Goal: Communication & Community: Answer question/provide support

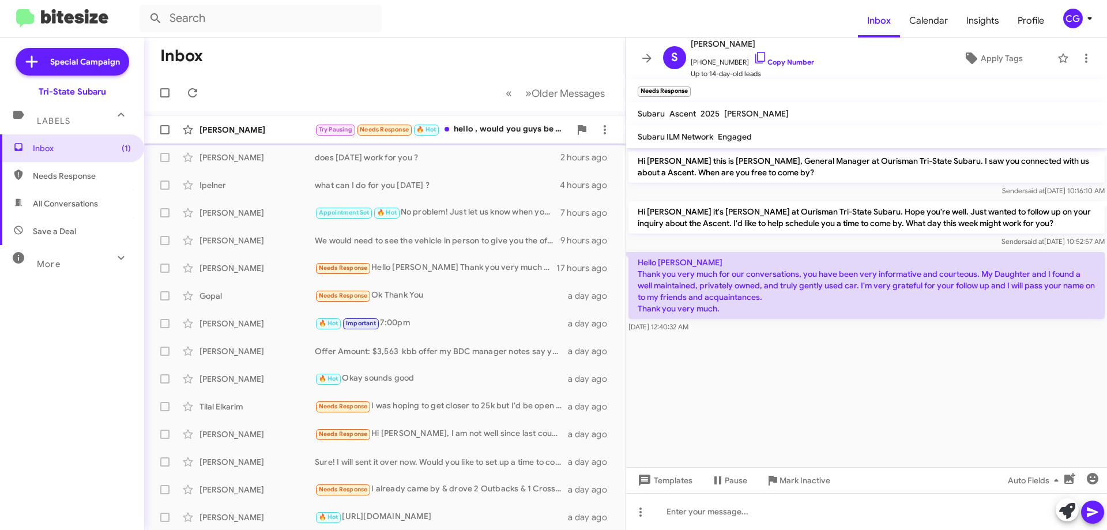
click at [492, 134] on div "Try Pausing Needs Response 🔥 Hot hello , would you guys be available [DATE] 5pm" at bounding box center [442, 129] width 255 height 13
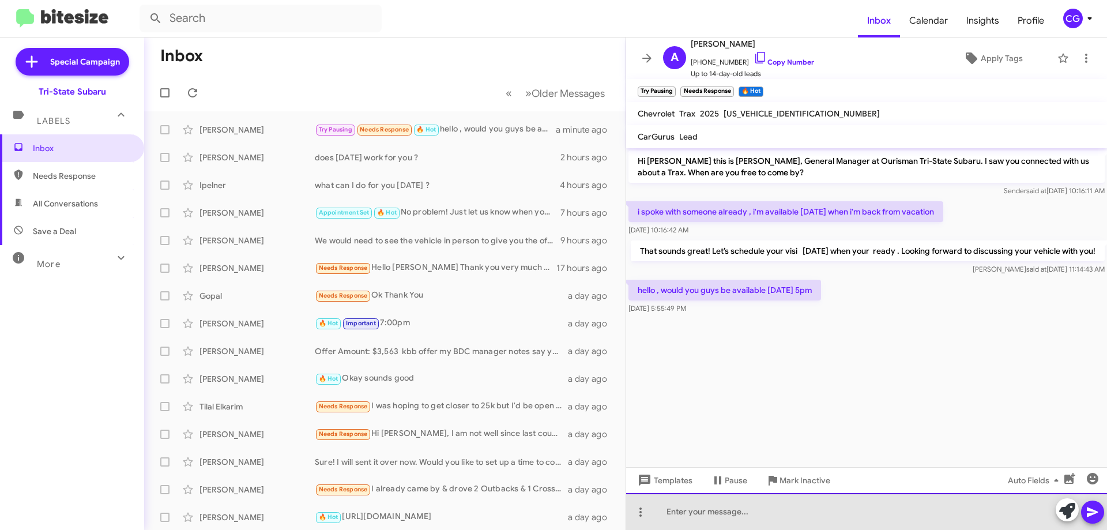
drag, startPoint x: 832, startPoint y: 516, endPoint x: 844, endPoint y: 508, distance: 14.1
click at [832, 516] on div at bounding box center [866, 511] width 481 height 37
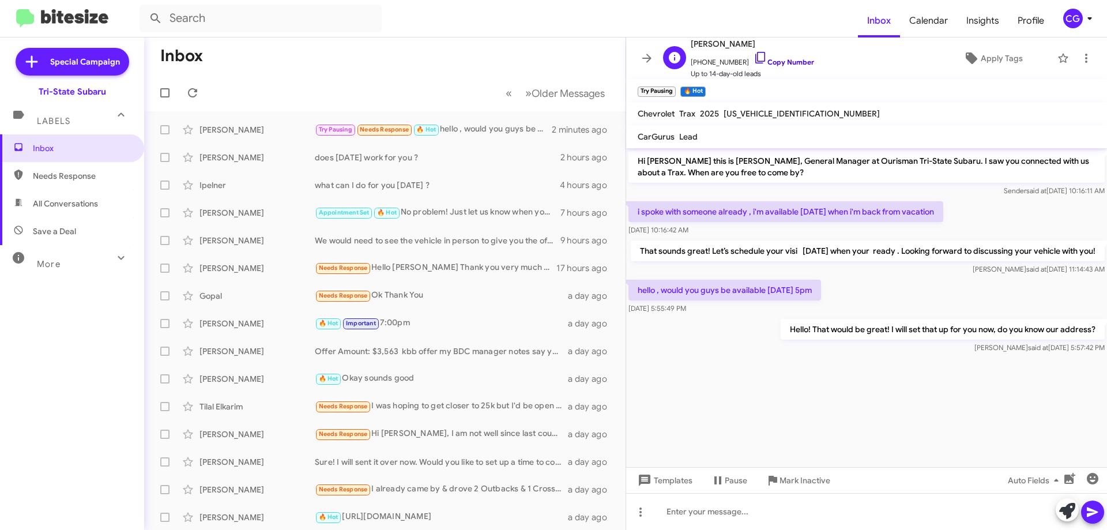
click at [791, 65] on link "Copy Number" at bounding box center [783, 62] width 61 height 9
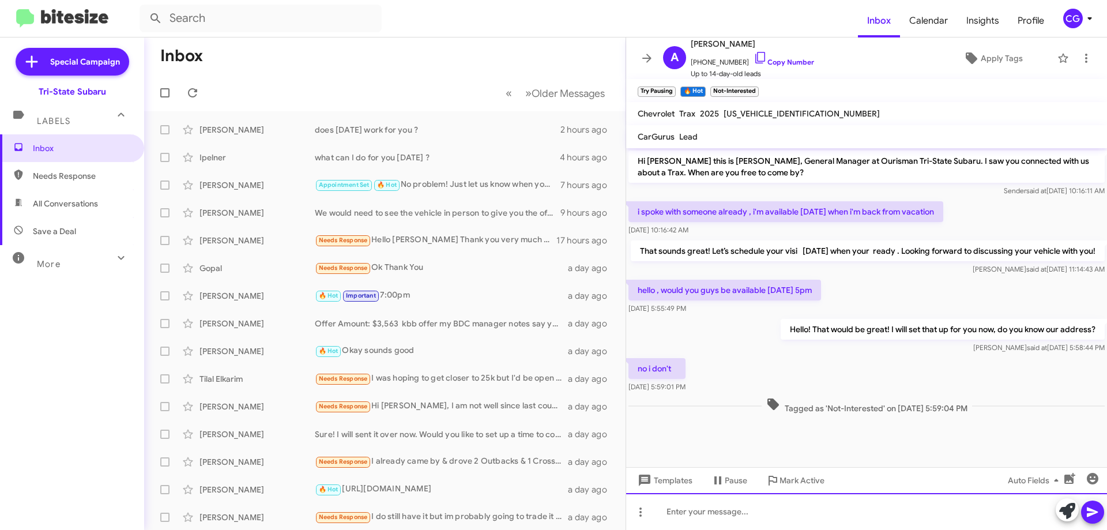
click at [827, 507] on div at bounding box center [866, 511] width 481 height 37
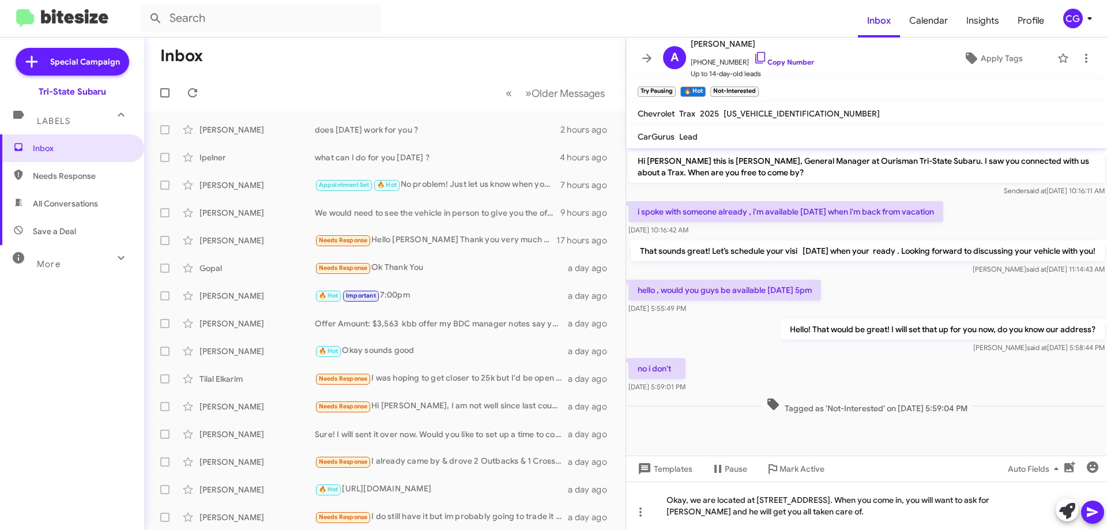
click at [1096, 511] on icon at bounding box center [1091, 512] width 11 height 10
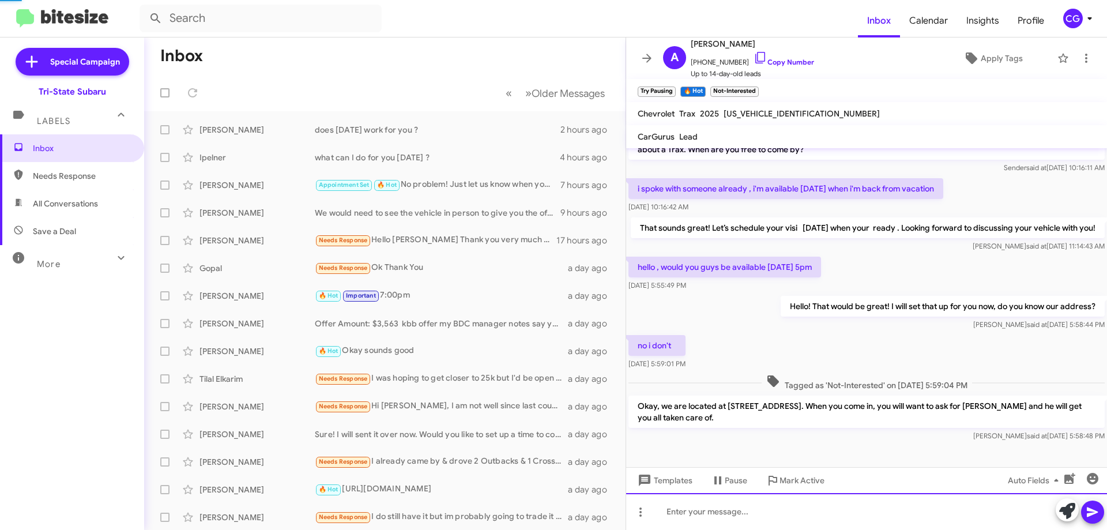
scroll to position [77, 0]
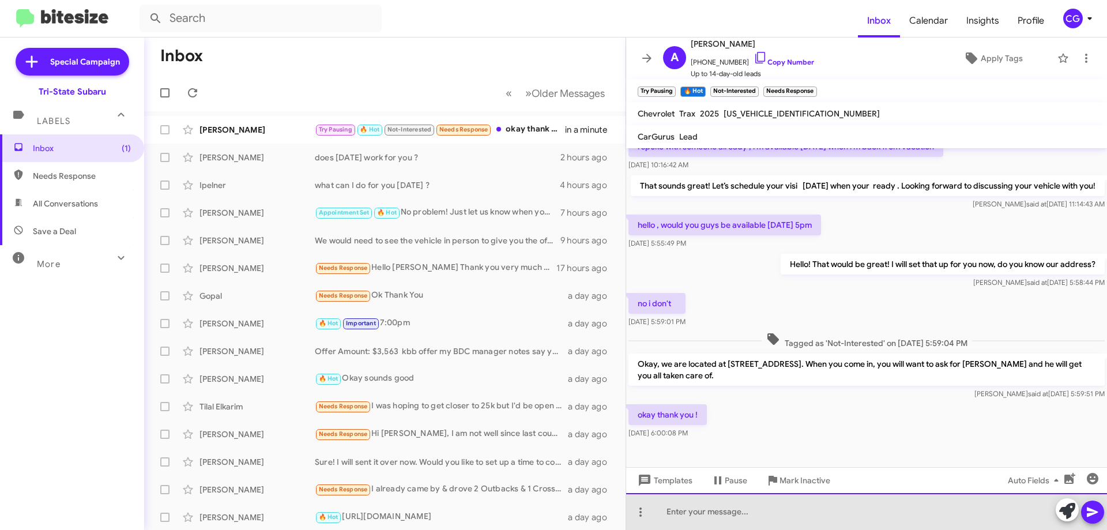
drag, startPoint x: 701, startPoint y: 516, endPoint x: 829, endPoint y: 452, distance: 142.5
click at [710, 516] on div at bounding box center [866, 511] width 481 height 37
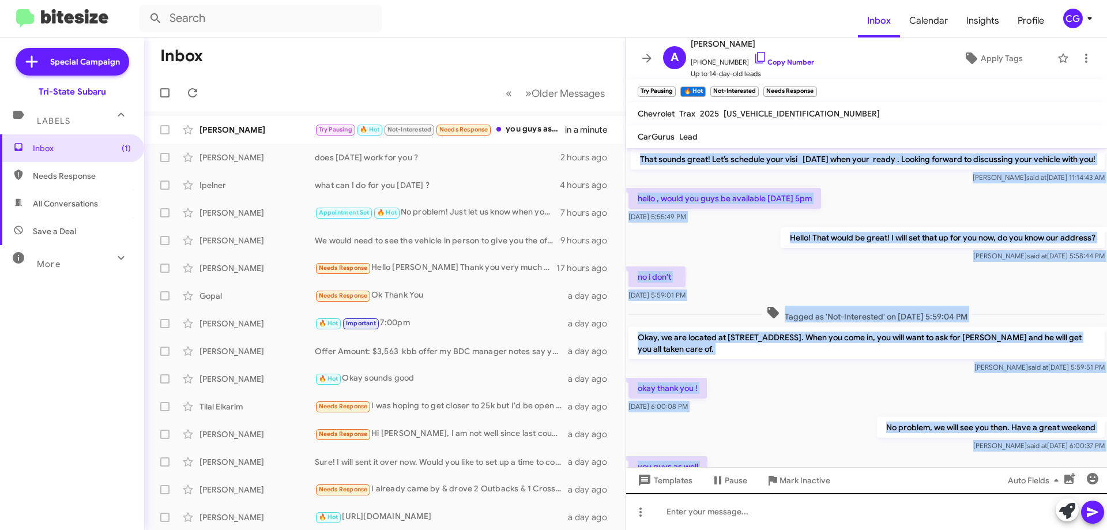
scroll to position [161, 0]
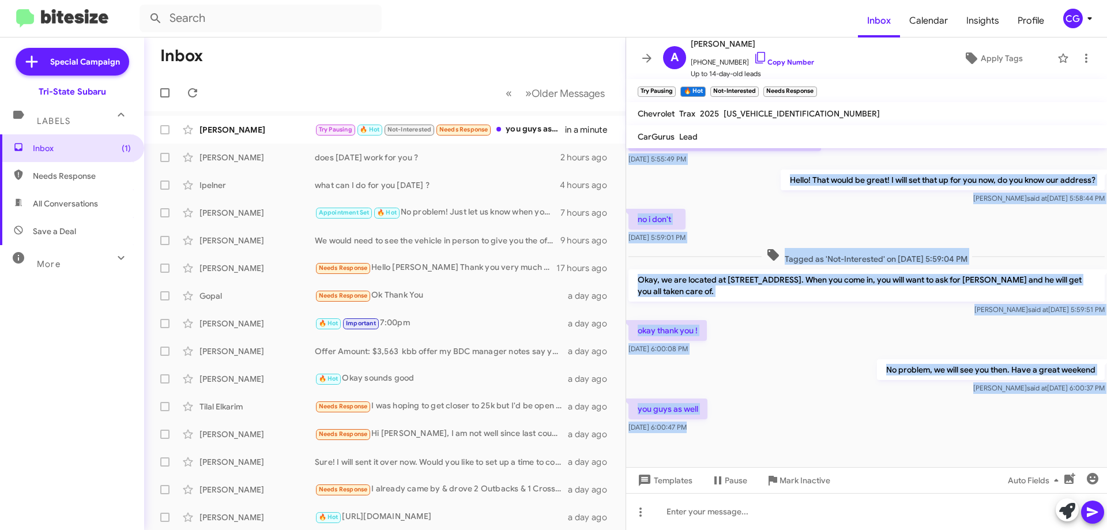
drag, startPoint x: 1091, startPoint y: 414, endPoint x: 977, endPoint y: 471, distance: 127.1
copy div "Hi Aleaha this is Joe Amra, General Manager at Ourisman Tri-State Subaru. I saw…"
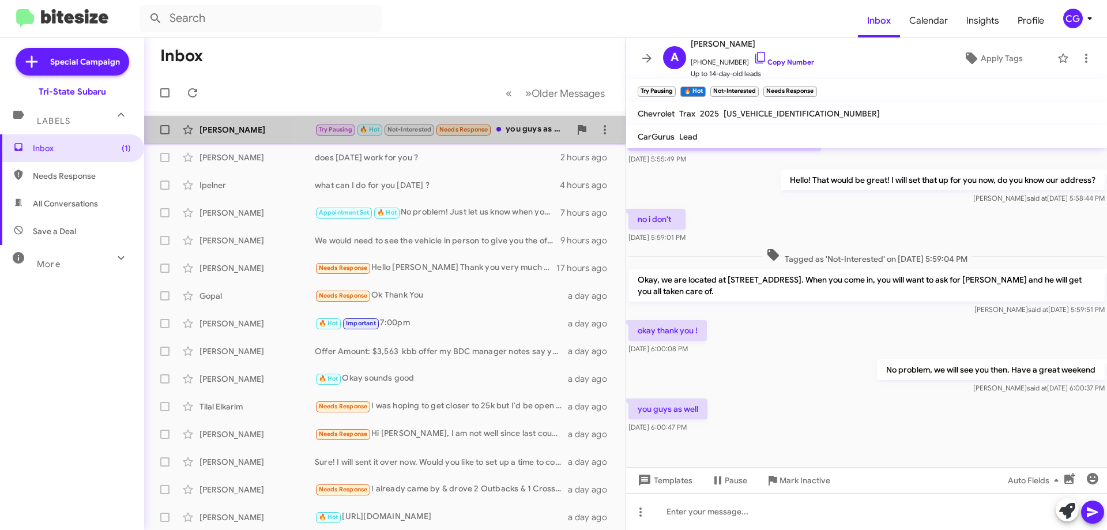
click at [530, 134] on div "Try Pausing 🔥 Hot Not-Interested Needs Response you guys as well" at bounding box center [442, 129] width 255 height 13
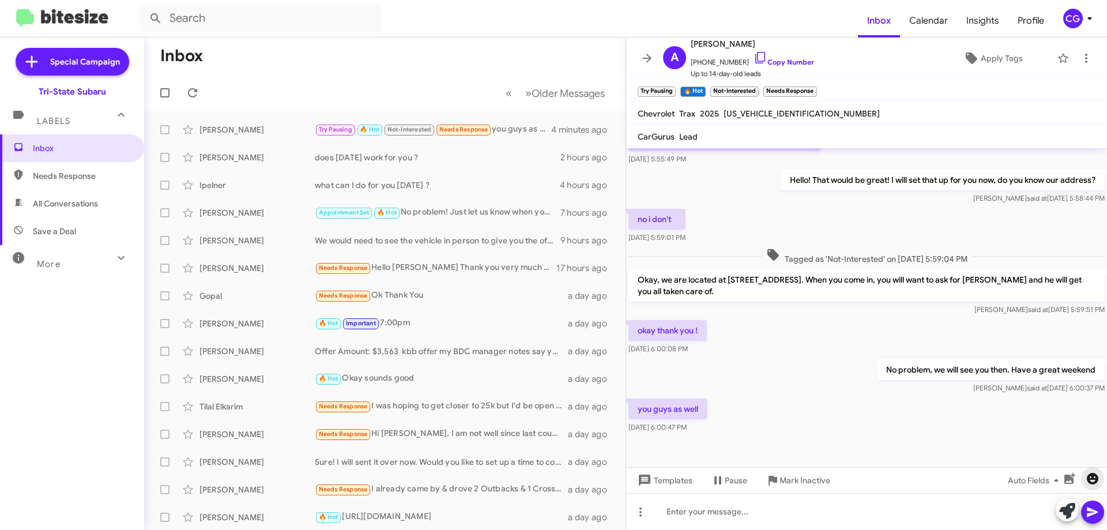
click at [1088, 481] on icon "button" at bounding box center [1092, 479] width 12 height 12
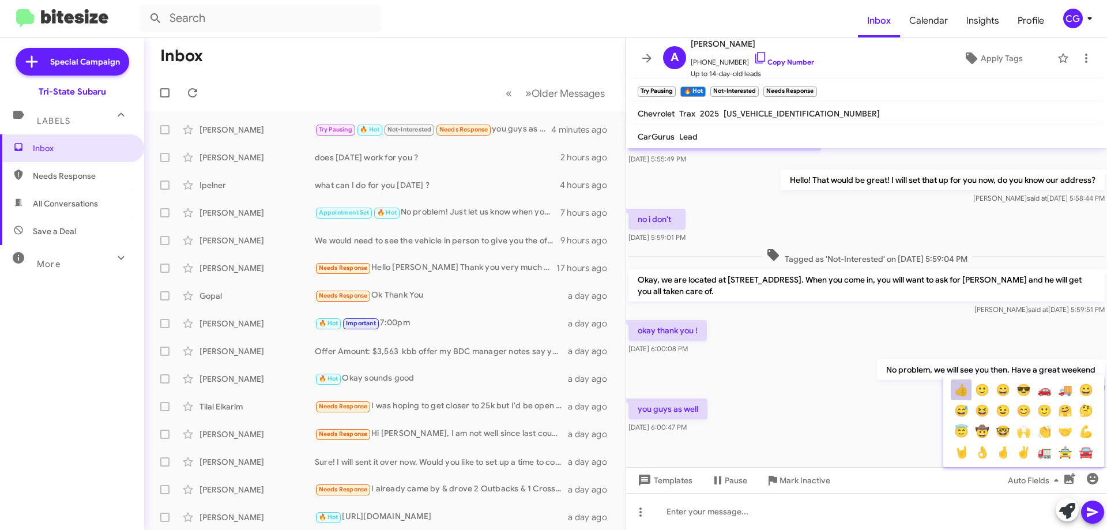
click at [961, 393] on button "👍" at bounding box center [960, 389] width 21 height 21
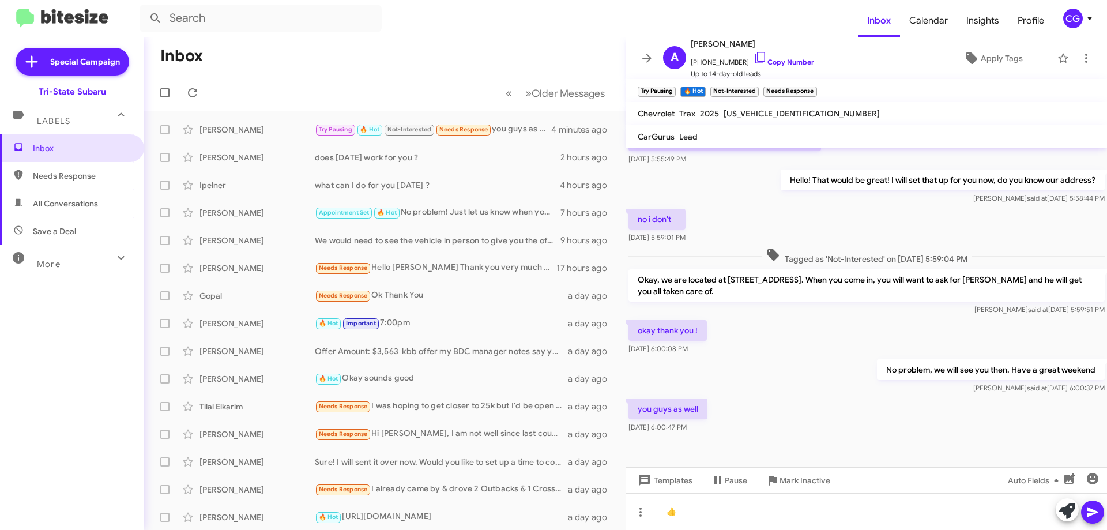
click at [1089, 515] on icon at bounding box center [1091, 512] width 11 height 10
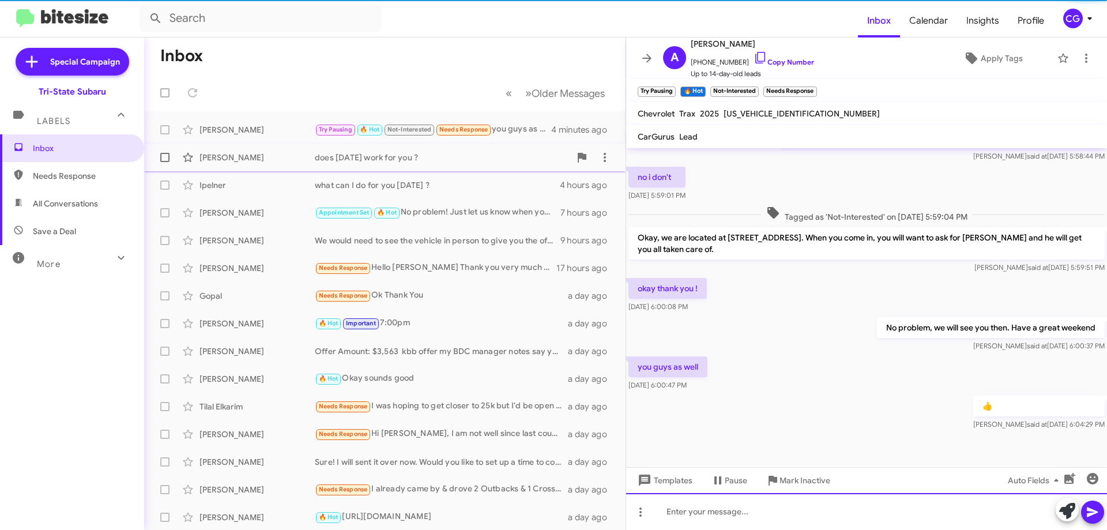
scroll to position [203, 0]
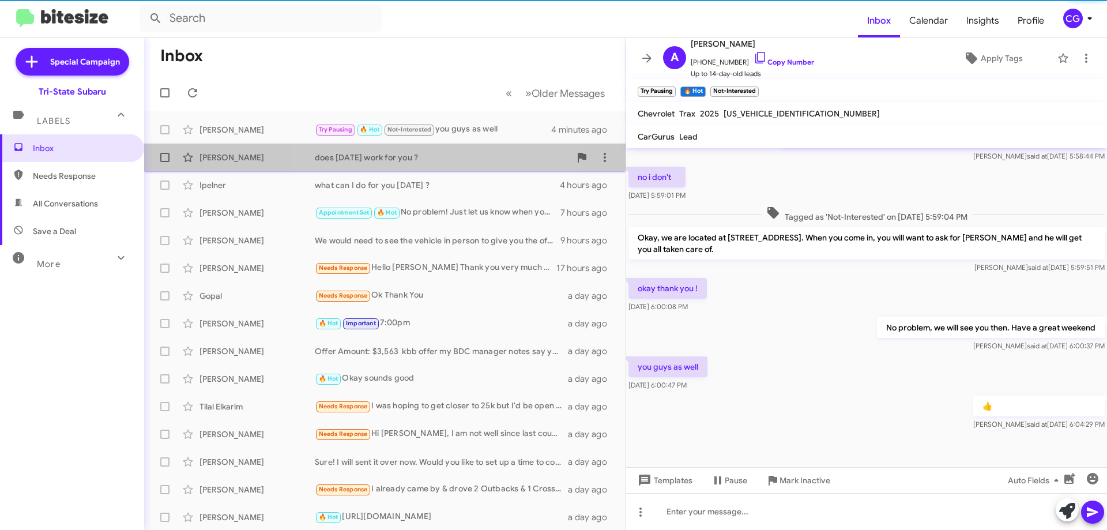
click at [422, 162] on div "does [DATE] work for you ?" at bounding box center [442, 158] width 255 height 12
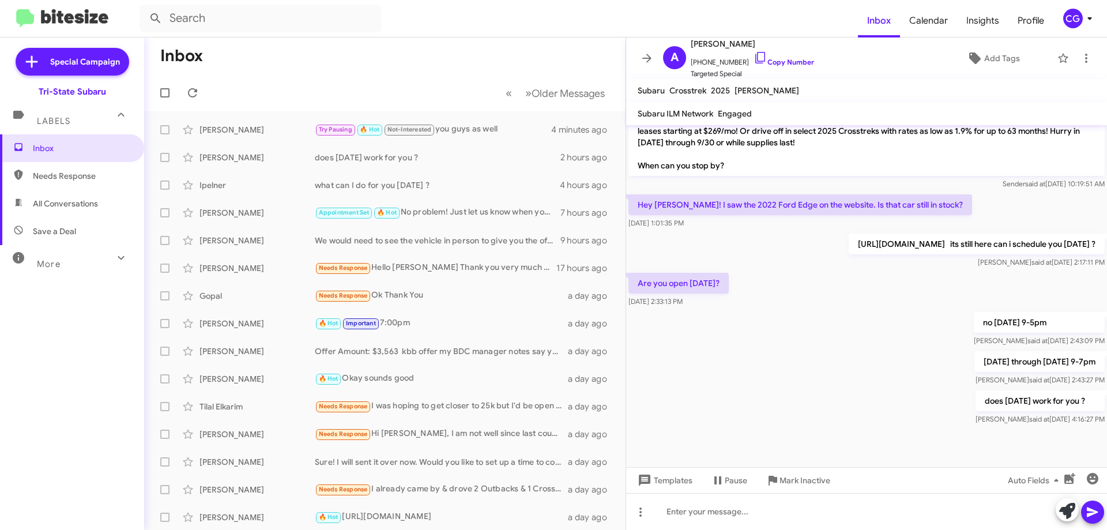
scroll to position [949, 0]
